Goal: Check status: Check status

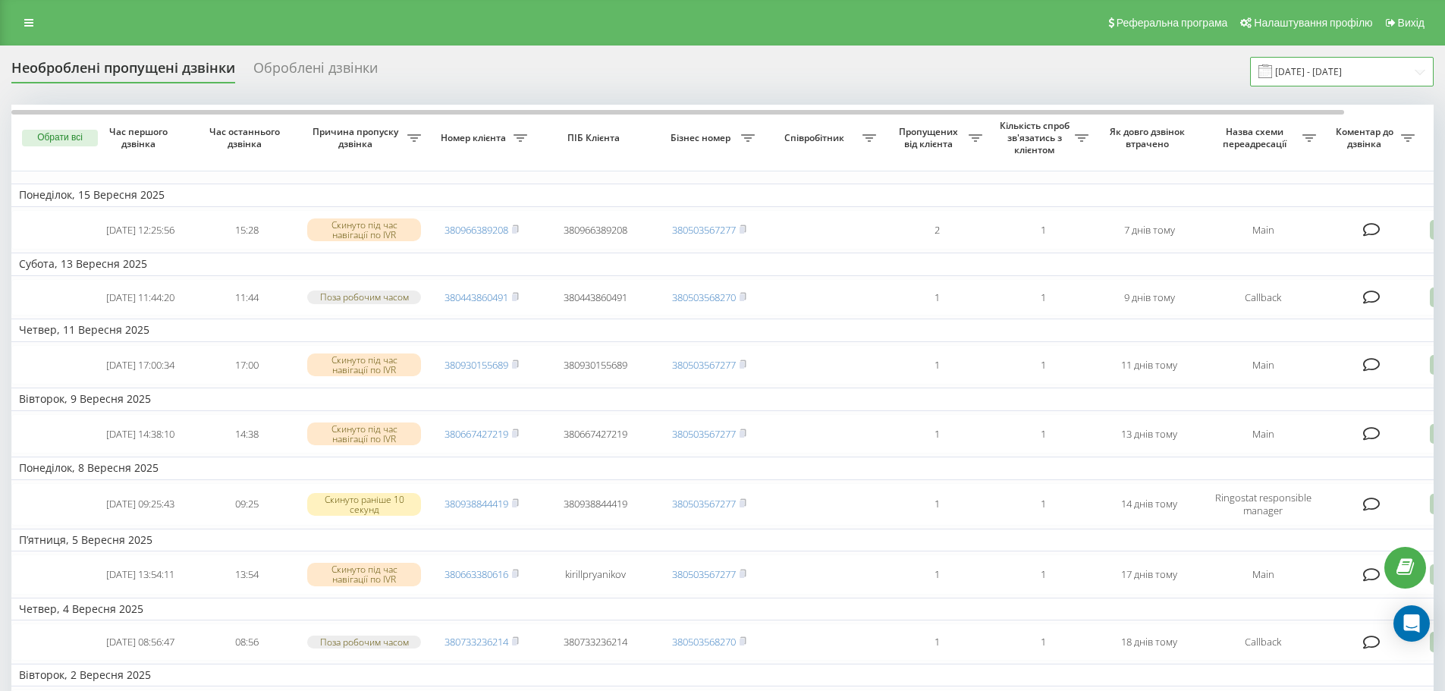
click at [1326, 66] on input "[DATE] - [DATE]" at bounding box center [1342, 72] width 184 height 30
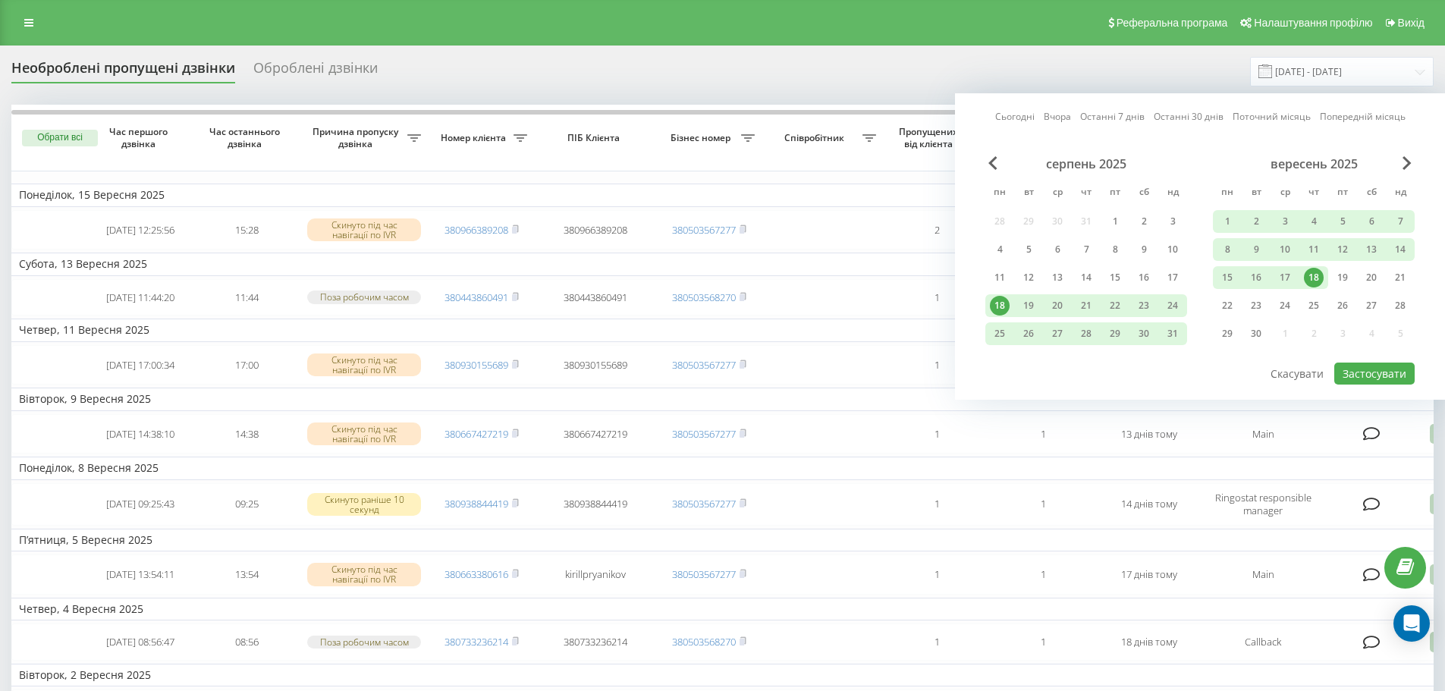
click at [1113, 109] on link "Останні 7 днів" at bounding box center [1112, 116] width 64 height 14
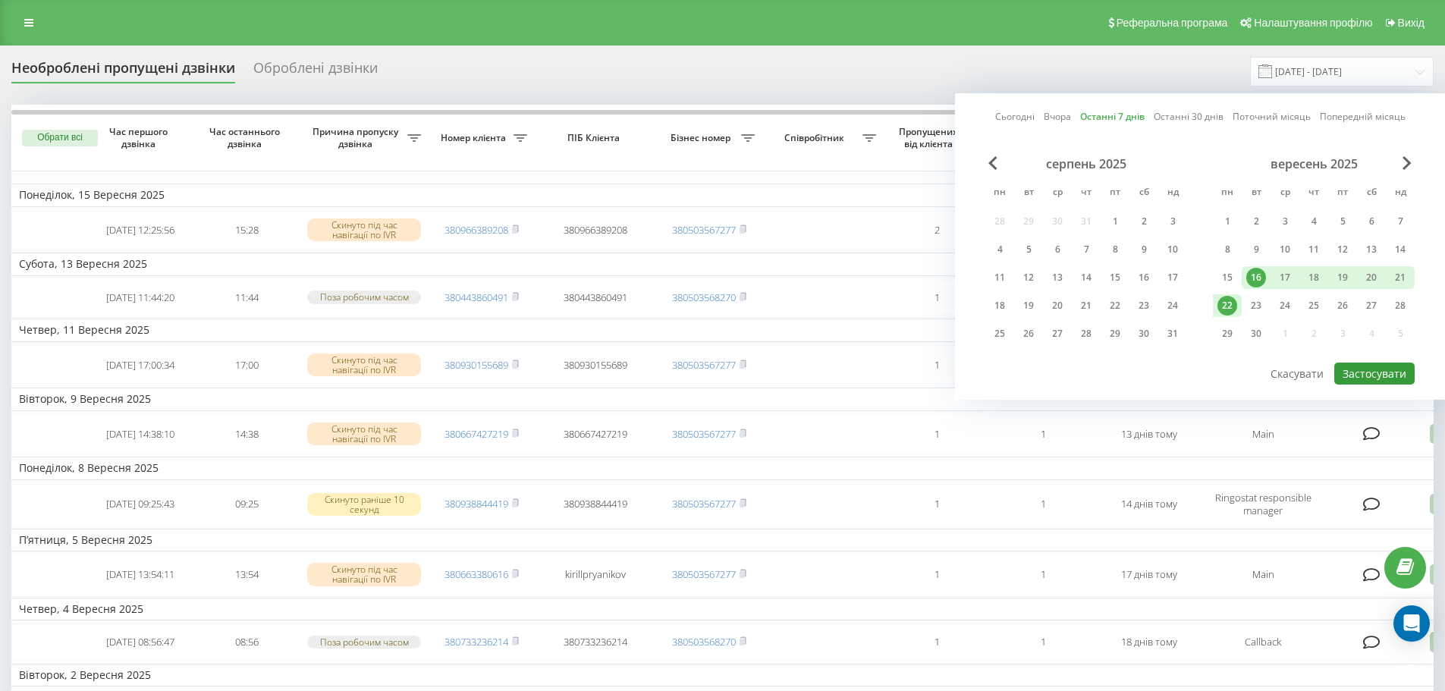
click at [1370, 379] on button "Застосувати" at bounding box center [1375, 374] width 80 height 22
type input "16.09.2025 - 22.09.2025"
